Goal: Task Accomplishment & Management: Use online tool/utility

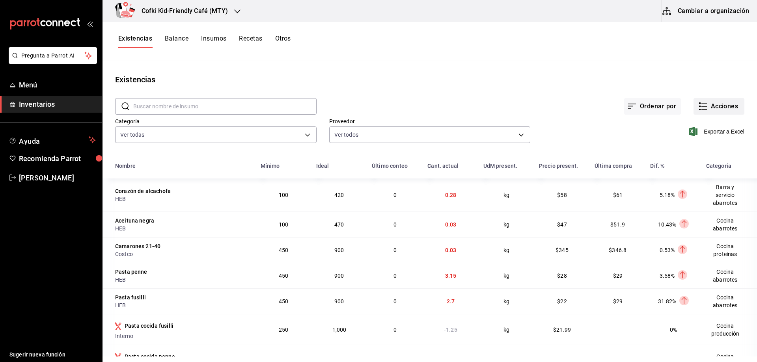
click at [727, 105] on button "Acciones" at bounding box center [718, 106] width 51 height 17
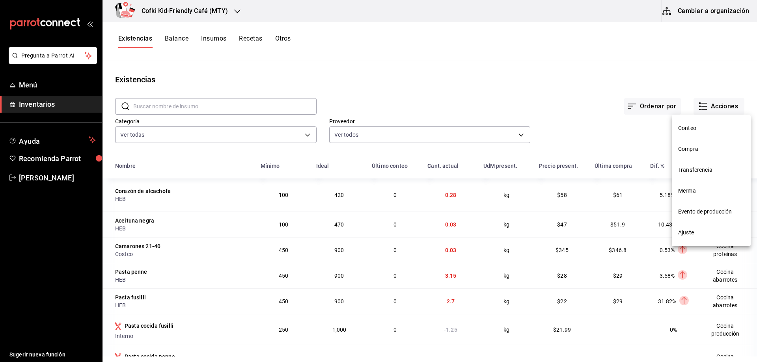
click at [696, 144] on li "Compra" at bounding box center [711, 149] width 79 height 21
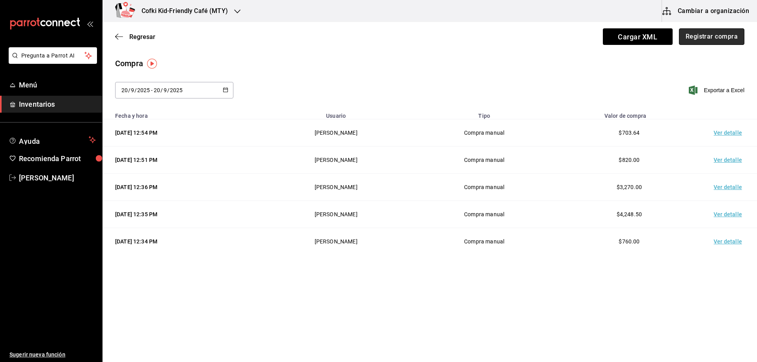
click at [722, 29] on button "Registrar compra" at bounding box center [711, 36] width 65 height 17
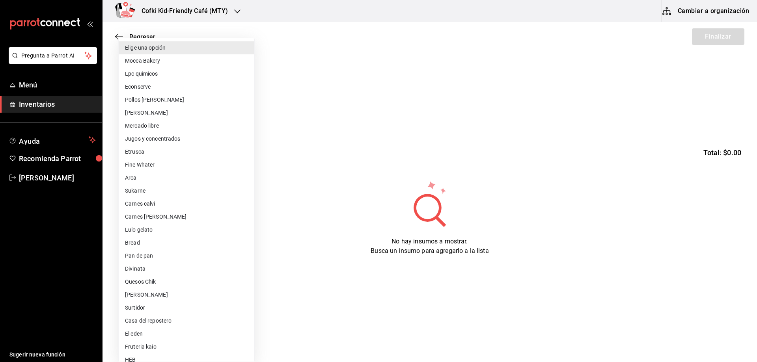
click at [195, 107] on body "Pregunta a Parrot AI Menú Inventarios Ayuda Recomienda Parrot [PERSON_NAME] Sug…" at bounding box center [378, 159] width 757 height 318
click at [156, 108] on li "[PERSON_NAME]" at bounding box center [187, 112] width 136 height 13
type input "d2021c40-9247-4f3e-9112-9c4e99f34d44"
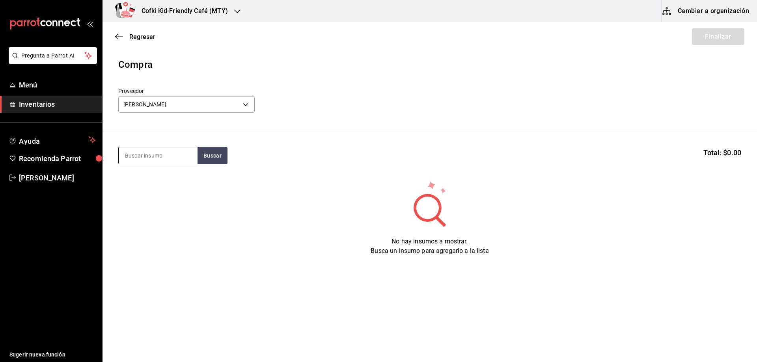
click at [184, 156] on input at bounding box center [158, 155] width 79 height 17
click at [212, 156] on button "Buscar" at bounding box center [212, 155] width 30 height 17
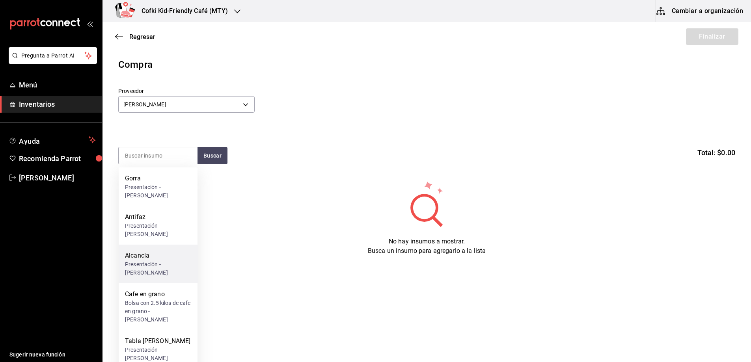
click at [143, 260] on div "Presentación - [PERSON_NAME]" at bounding box center [158, 268] width 66 height 17
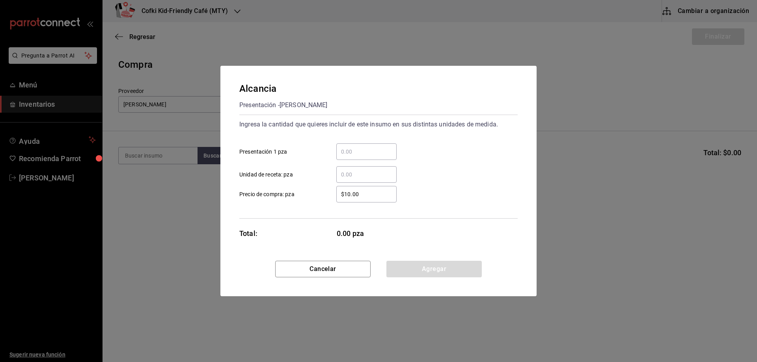
click at [349, 155] on input "​ Presentación 1 pza" at bounding box center [366, 151] width 60 height 9
type input "30"
click at [467, 164] on div "​ Unidad de receta: pza" at bounding box center [375, 171] width 285 height 23
click at [426, 268] on button "Agregar" at bounding box center [433, 269] width 95 height 17
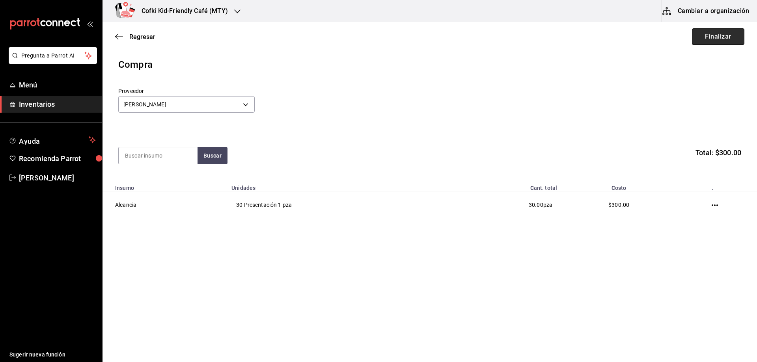
click at [713, 33] on button "Finalizar" at bounding box center [718, 36] width 52 height 17
